Goal: Information Seeking & Learning: Learn about a topic

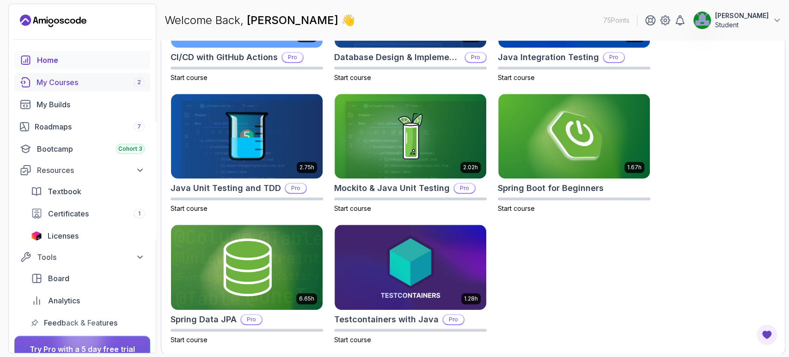
click at [81, 80] on div "My Courses 2" at bounding box center [91, 82] width 108 height 11
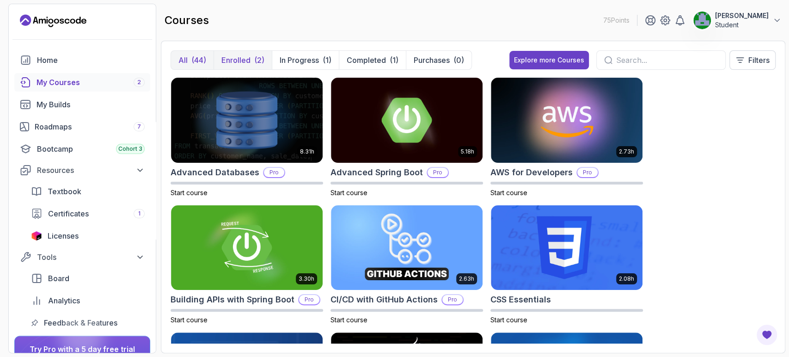
click at [247, 55] on p "Enrolled" at bounding box center [235, 60] width 29 height 11
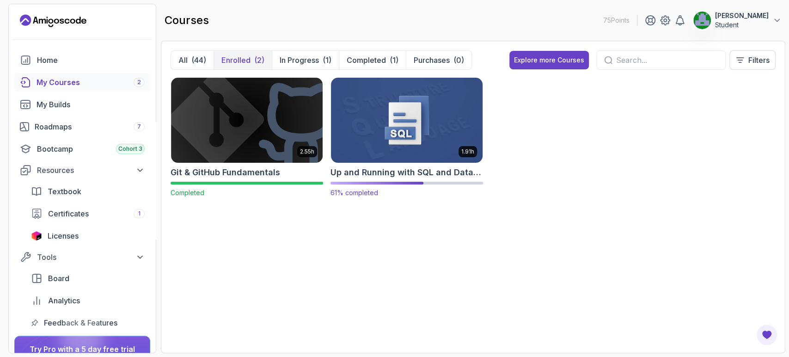
click at [395, 144] on img at bounding box center [406, 119] width 159 height 89
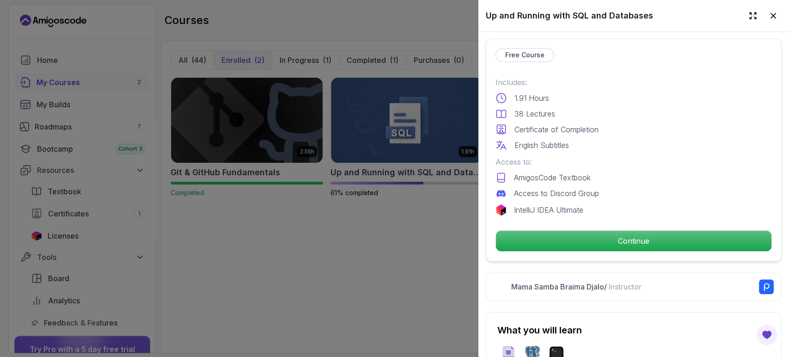
scroll to position [203, 0]
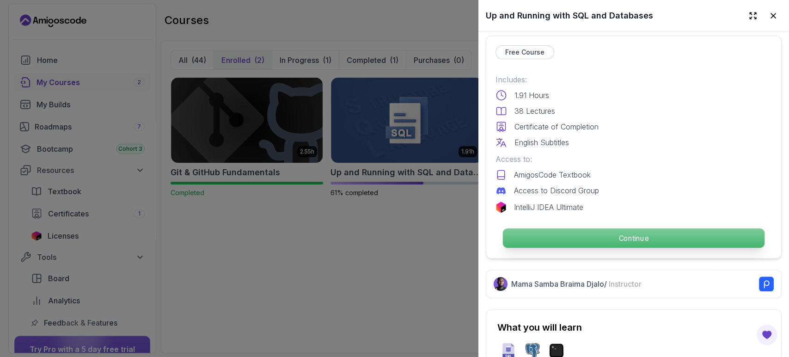
click at [635, 231] on p "Continue" at bounding box center [634, 237] width 262 height 19
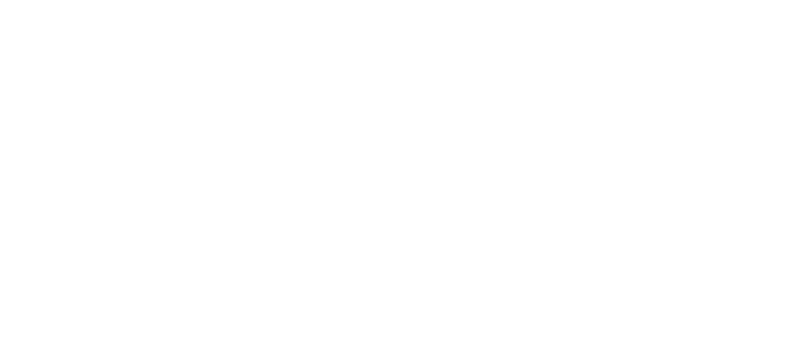
click at [584, 0] on html "3s" at bounding box center [394, 0] width 789 height 0
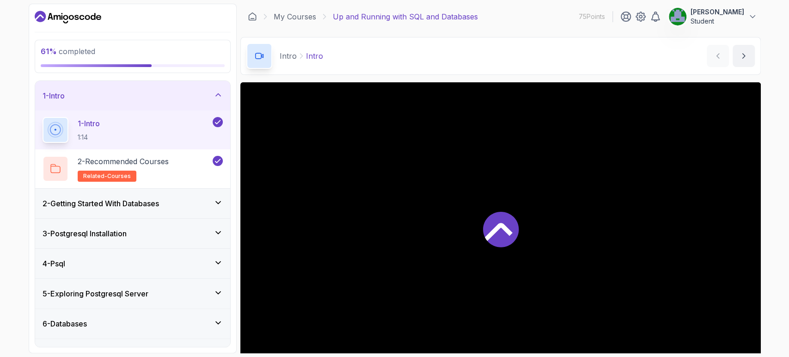
click at [186, 208] on div "2 - Getting Started With Databases" at bounding box center [133, 203] width 180 height 11
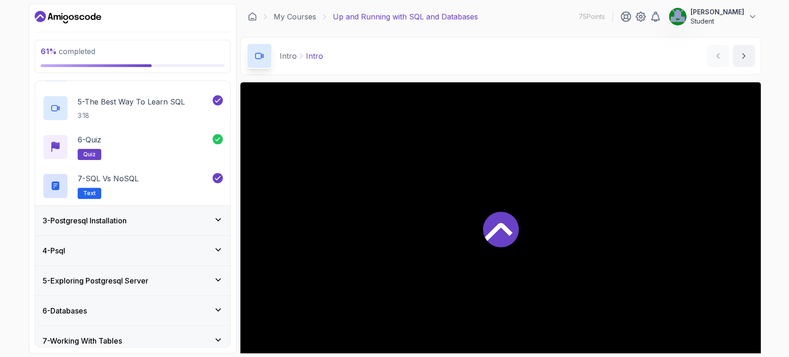
scroll to position [214, 0]
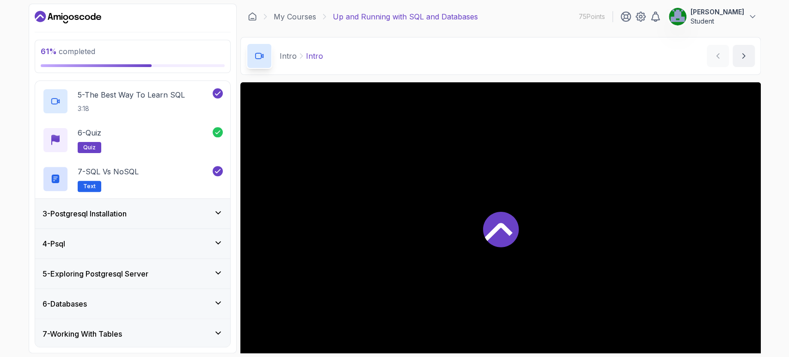
click at [181, 217] on div "3 - Postgresql Installation" at bounding box center [133, 213] width 180 height 11
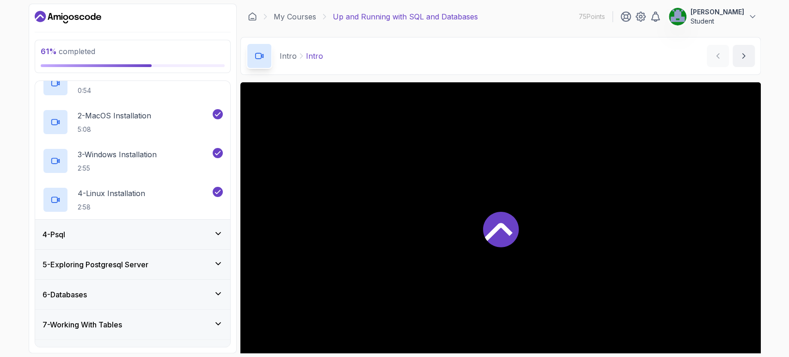
scroll to position [110, 0]
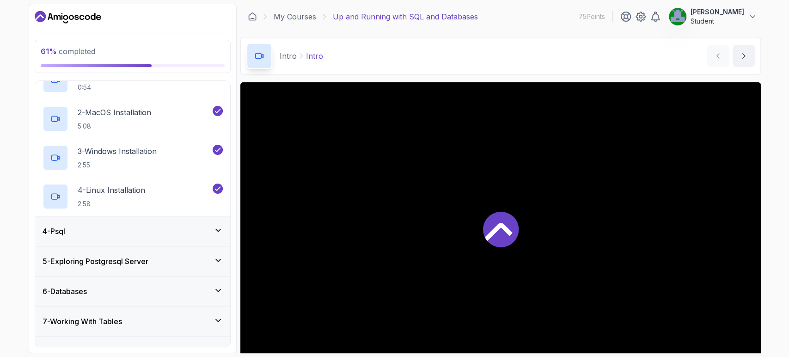
click at [175, 232] on div "4 - Psql" at bounding box center [133, 231] width 180 height 11
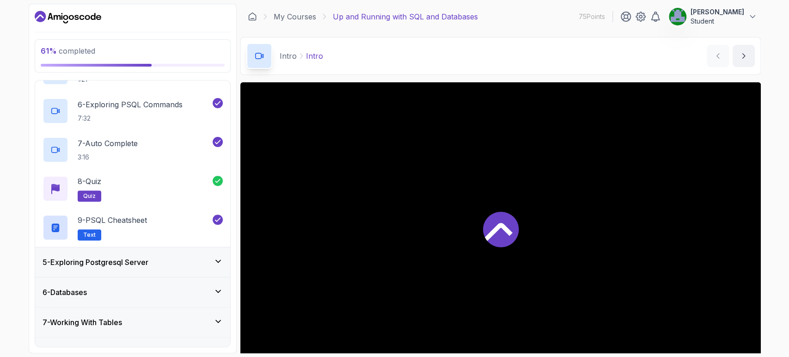
scroll to position [322, 0]
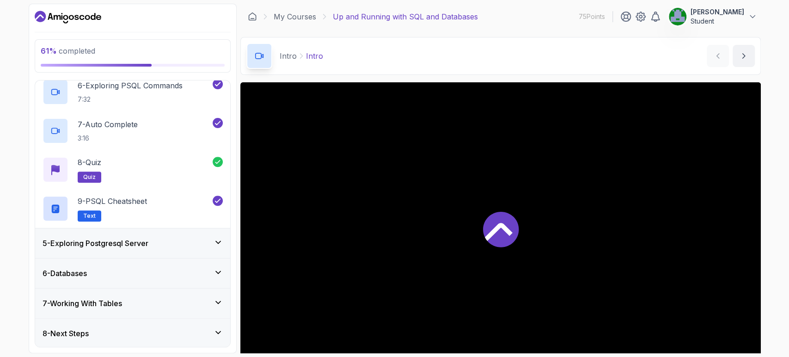
click at [174, 243] on div "5 - Exploring Postgresql Server" at bounding box center [133, 243] width 180 height 11
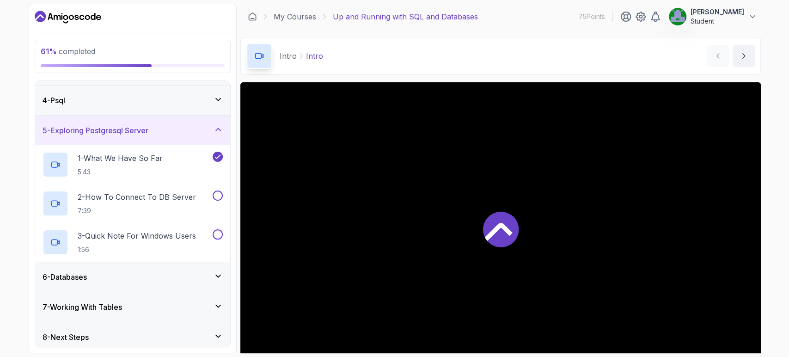
scroll to position [89, 0]
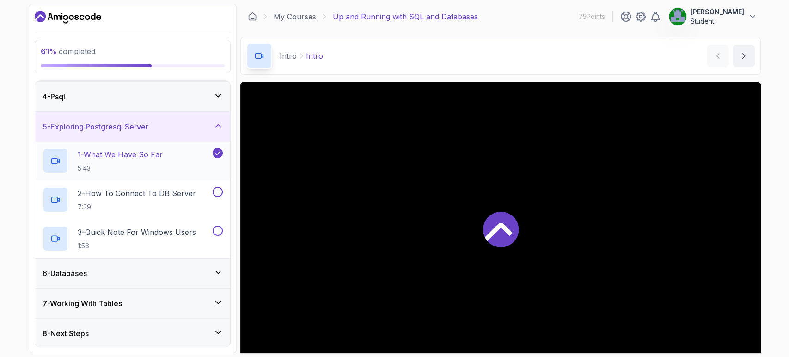
click at [156, 168] on p "5:43" at bounding box center [120, 168] width 85 height 9
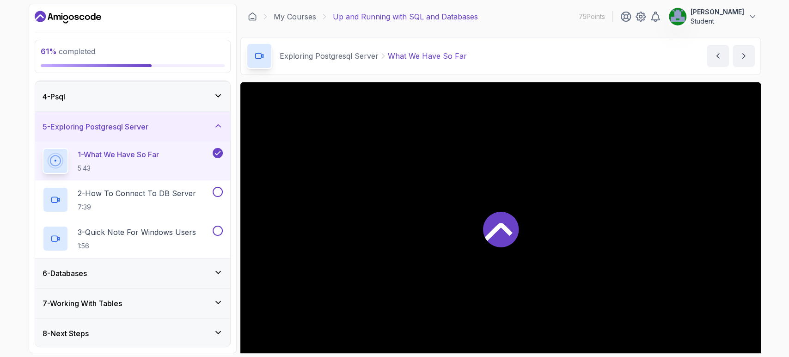
click at [156, 168] on p "5:43" at bounding box center [118, 168] width 81 height 9
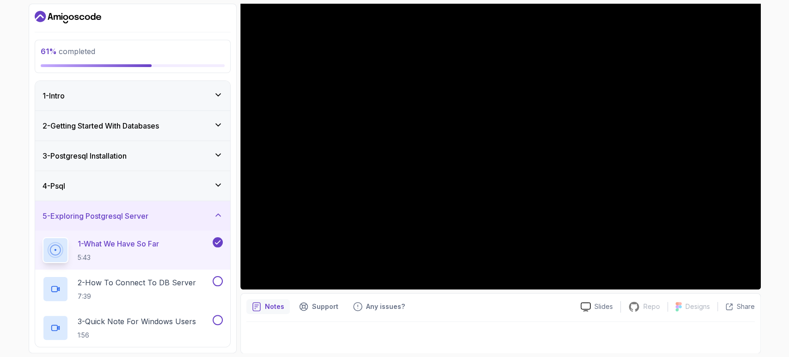
click at [177, 187] on div "4 - Psql" at bounding box center [133, 185] width 180 height 11
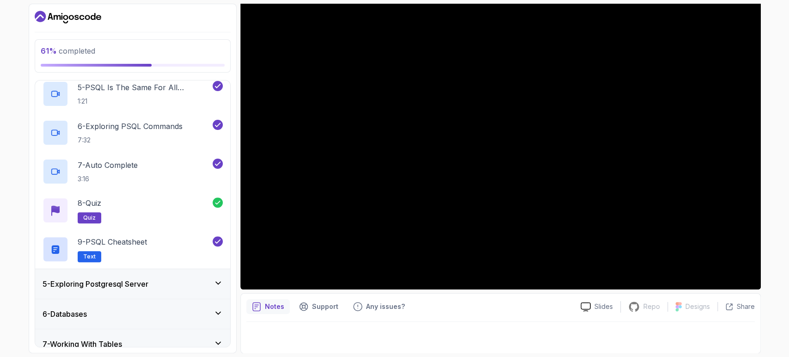
scroll to position [284, 0]
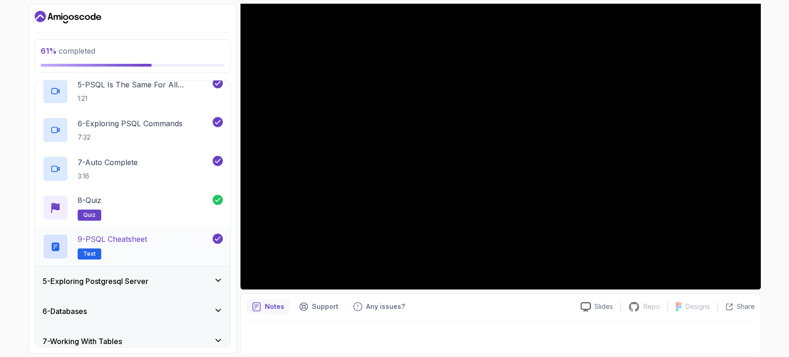
click at [167, 244] on div "9 - PSQL Cheatsheet Text" at bounding box center [127, 246] width 168 height 26
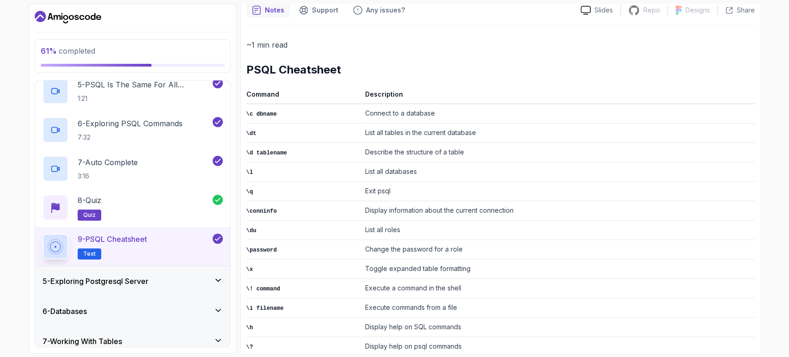
click at [159, 277] on div "5 - Exploring Postgresql Server" at bounding box center [133, 280] width 180 height 11
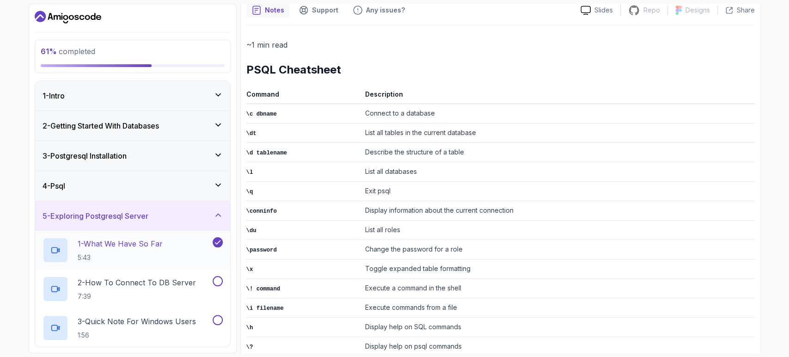
click at [181, 250] on div "1 - What We Have So Far 5:43" at bounding box center [127, 250] width 168 height 26
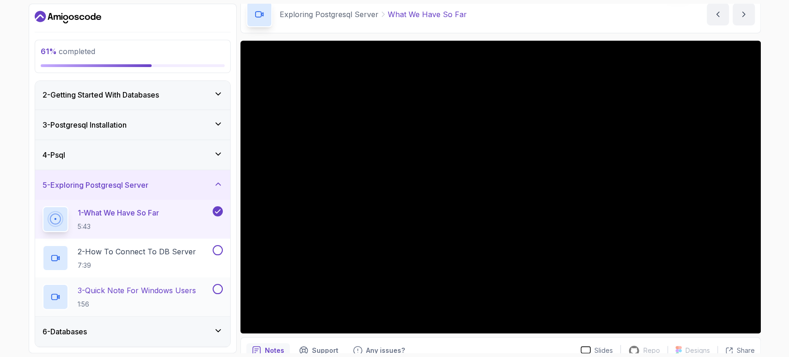
scroll to position [89, 0]
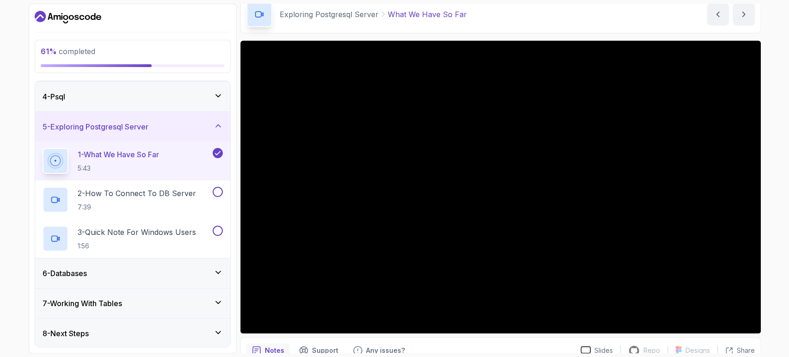
click at [200, 268] on div "6 - Databases" at bounding box center [133, 273] width 180 height 11
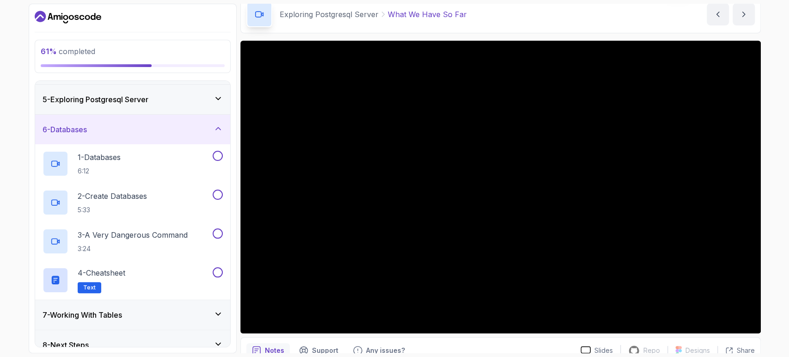
scroll to position [117, 0]
click at [221, 135] on div "6 - Databases" at bounding box center [132, 129] width 195 height 30
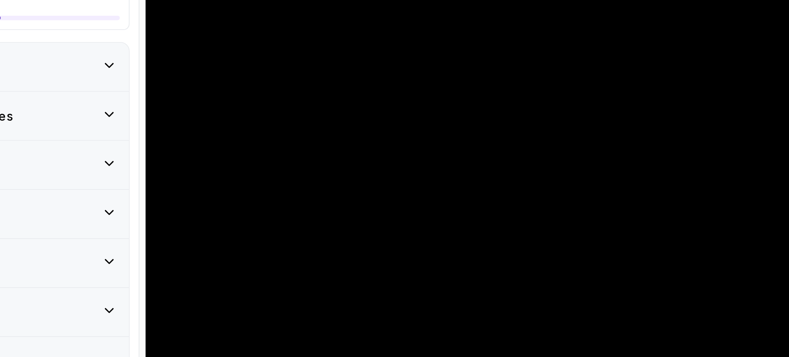
scroll to position [70, 0]
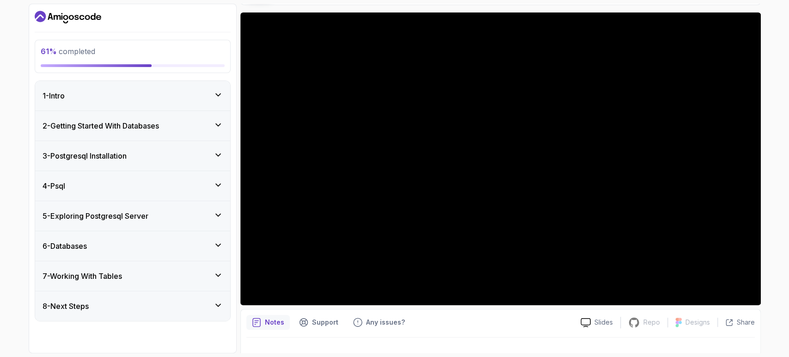
click at [778, 48] on div "61 % completed 1 - Intro 2 - Getting Started With Databases 3 - Postgresql Inst…" at bounding box center [394, 178] width 789 height 357
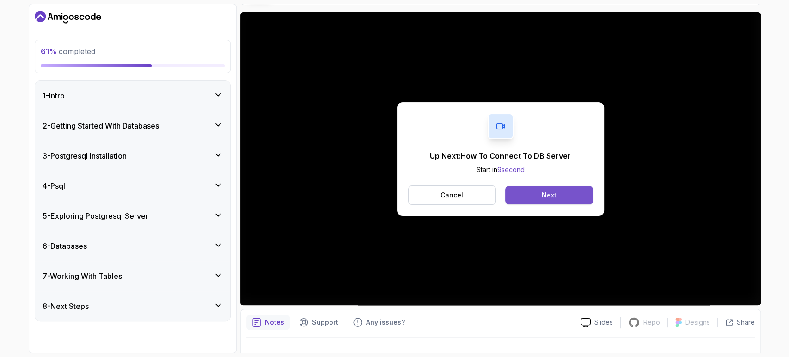
click at [532, 190] on button "Next" at bounding box center [548, 195] width 87 height 18
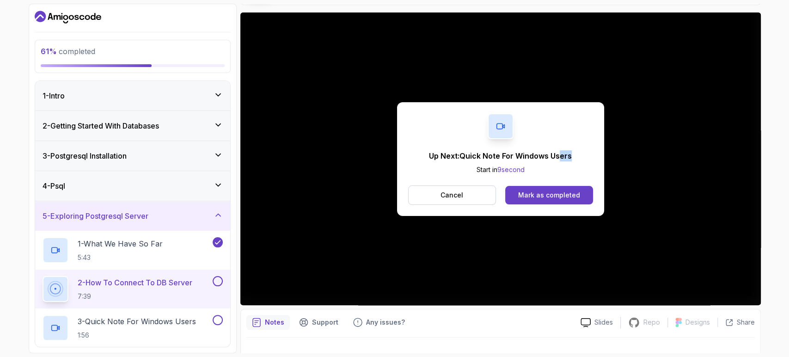
click at [570, 148] on div "Up Next: Quick Note For Windows Users Start in 9 second Cancel Mark as completed" at bounding box center [500, 159] width 207 height 114
click at [565, 190] on button "Mark as completed" at bounding box center [548, 195] width 87 height 18
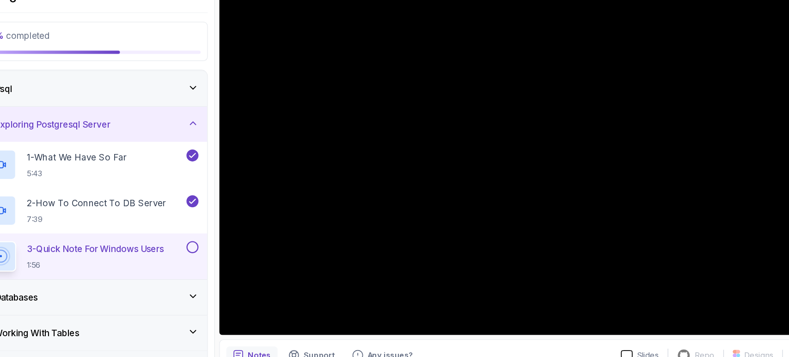
scroll to position [68, 0]
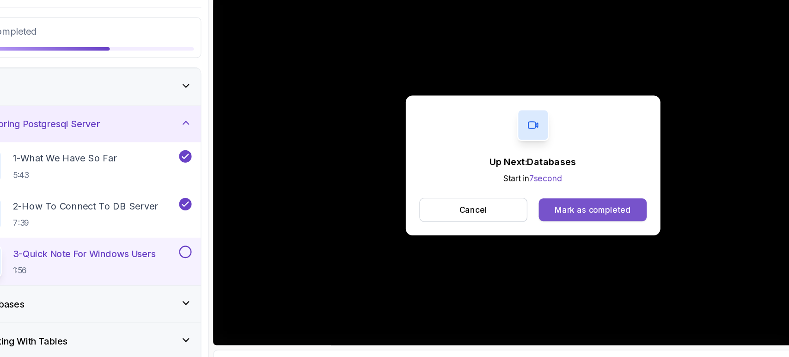
click at [539, 198] on div "Mark as completed" at bounding box center [549, 196] width 62 height 9
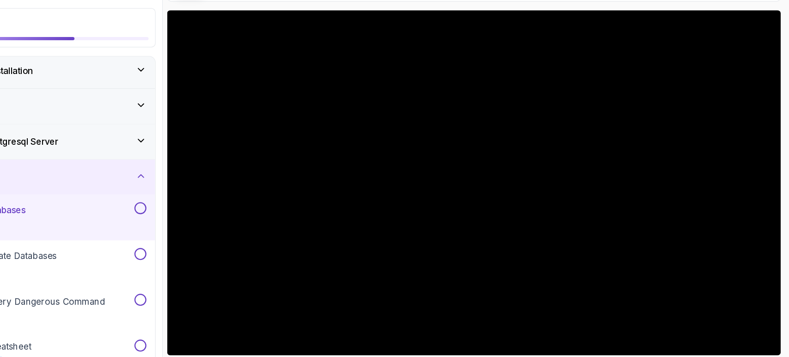
scroll to position [44, 0]
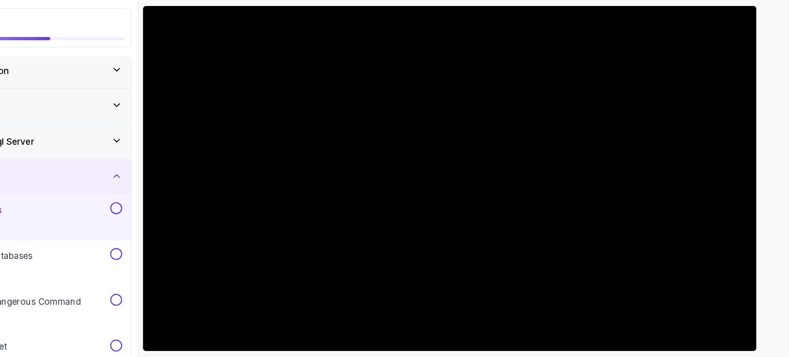
click at [778, 185] on div "66 % completed 1 - Intro 2 - Getting Started With Databases 3 - Postgresql Inst…" at bounding box center [394, 178] width 789 height 357
